Goal: Navigation & Orientation: Understand site structure

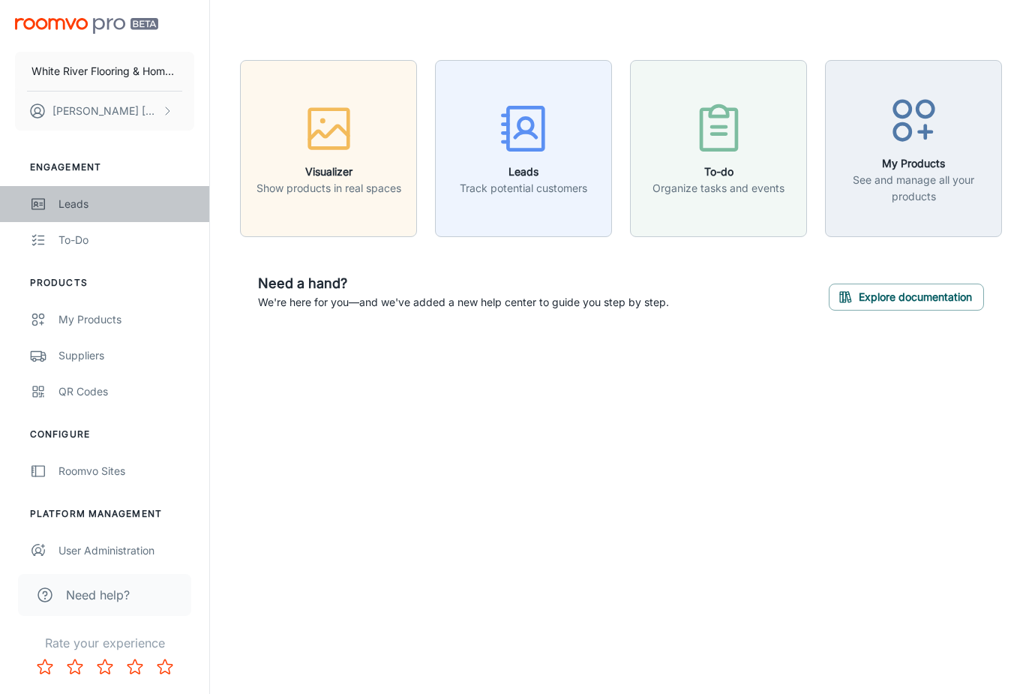
click at [79, 204] on div "Leads" at bounding box center [127, 204] width 136 height 17
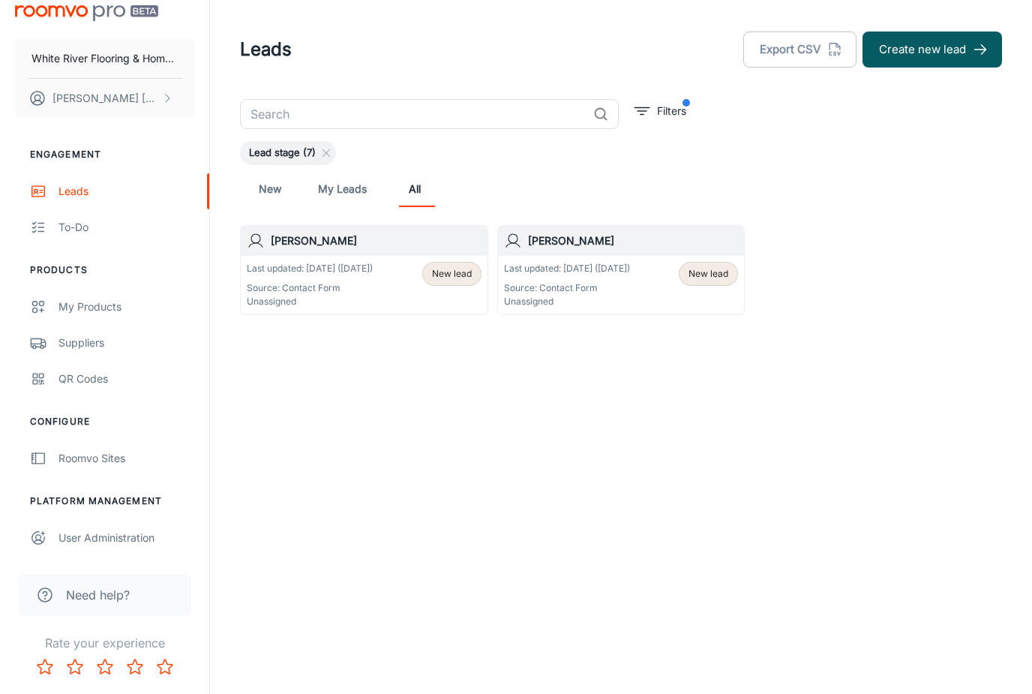
scroll to position [13, 0]
click at [71, 234] on div "To-do" at bounding box center [127, 227] width 136 height 17
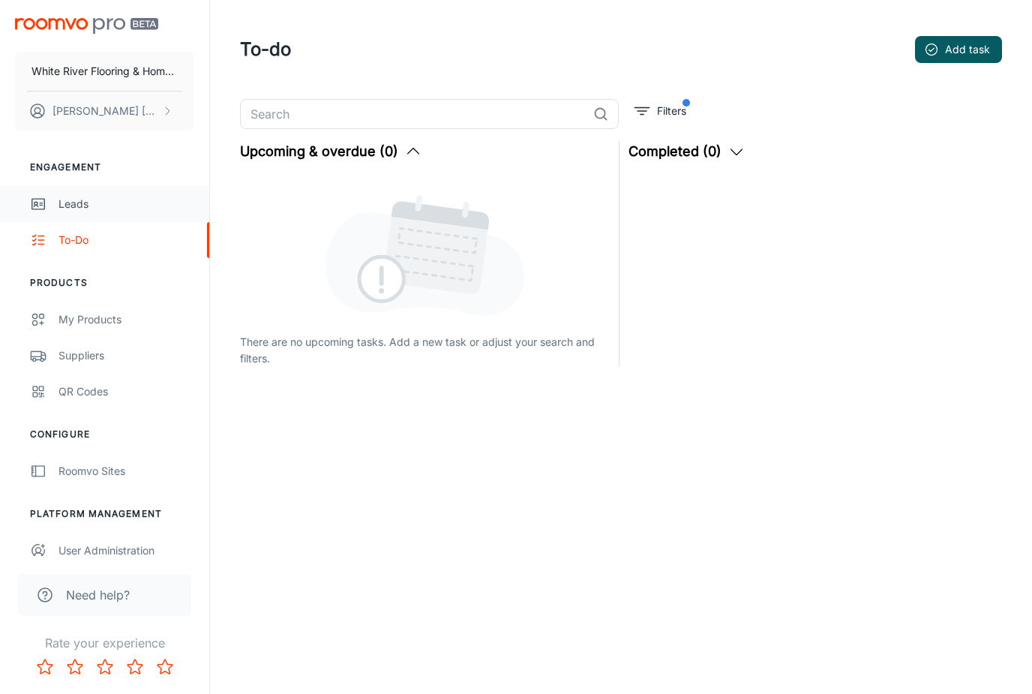
click at [69, 208] on div "Leads" at bounding box center [127, 204] width 136 height 17
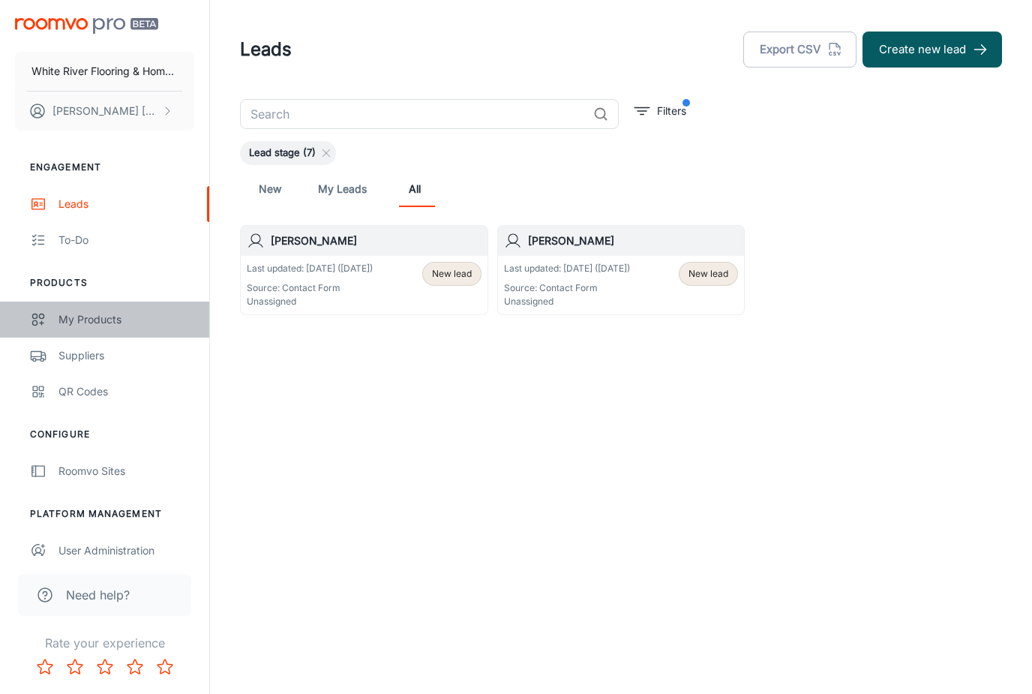
click at [77, 320] on div "My Products" at bounding box center [127, 319] width 136 height 17
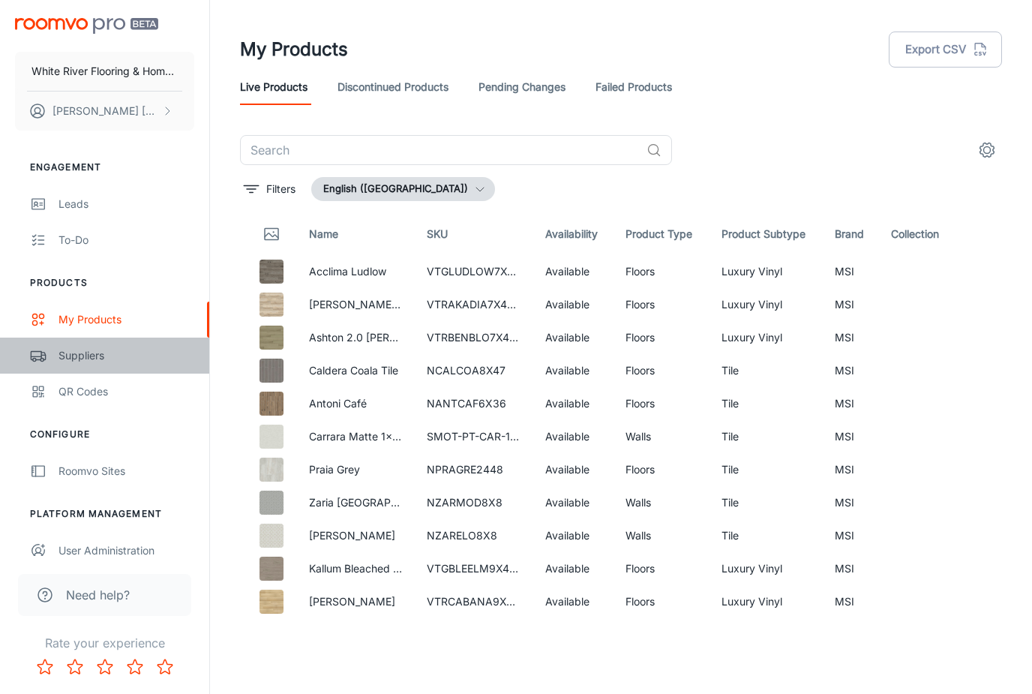
click at [74, 359] on div "Suppliers" at bounding box center [127, 355] width 136 height 17
